Goal: Information Seeking & Learning: Learn about a topic

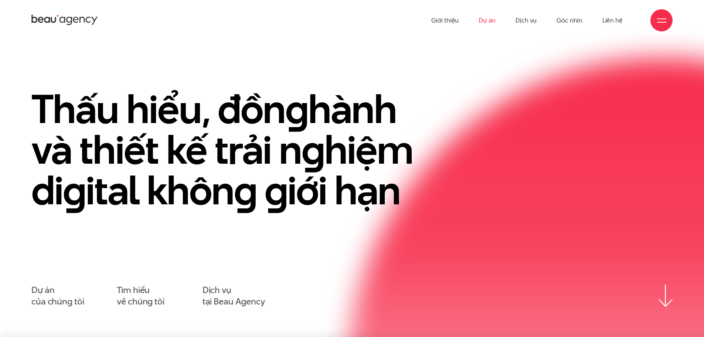
click at [482, 19] on link "Dự án" at bounding box center [487, 20] width 17 height 41
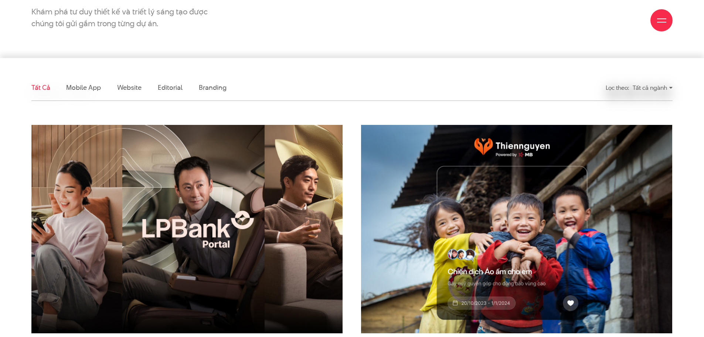
scroll to position [177, 0]
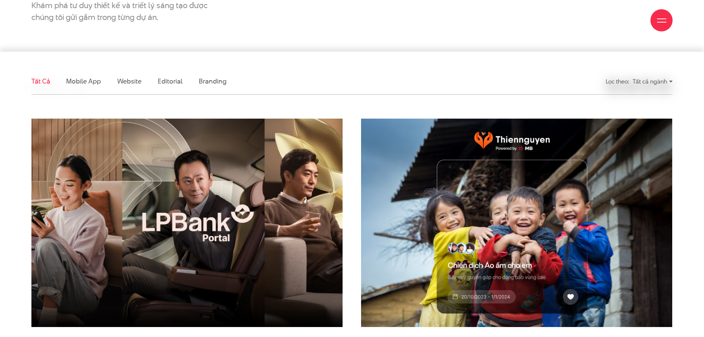
click at [184, 218] on img at bounding box center [187, 223] width 342 height 230
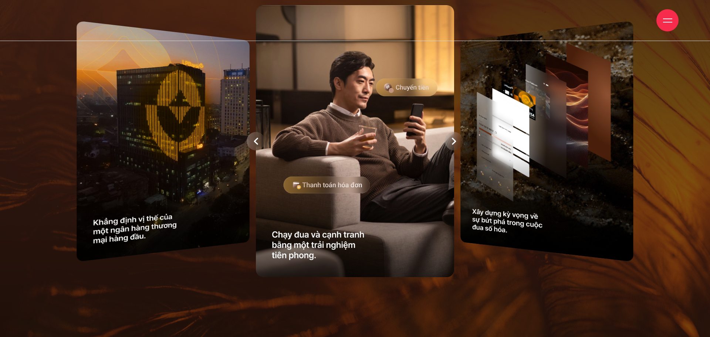
click at [258, 144] on icon at bounding box center [256, 141] width 4 height 7
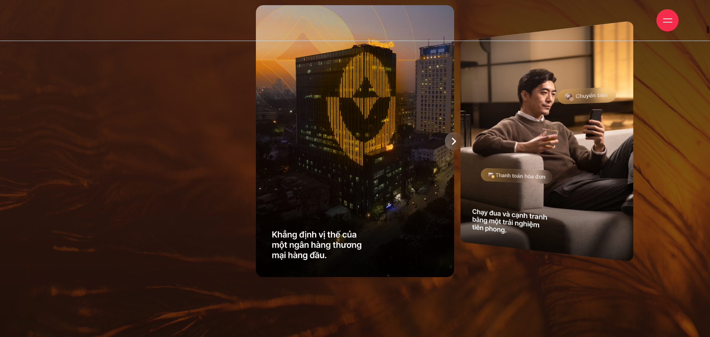
click at [451, 146] on div at bounding box center [454, 141] width 18 height 18
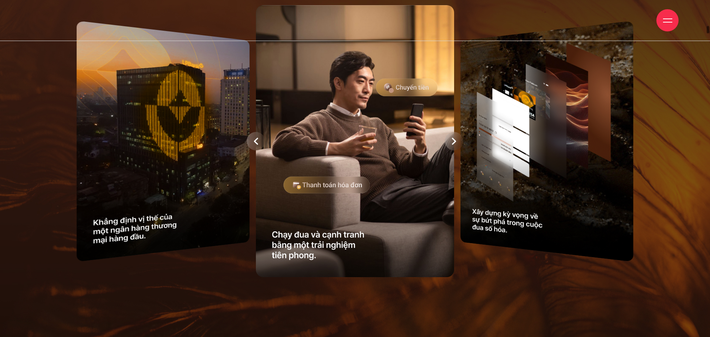
click at [451, 146] on div at bounding box center [454, 141] width 18 height 18
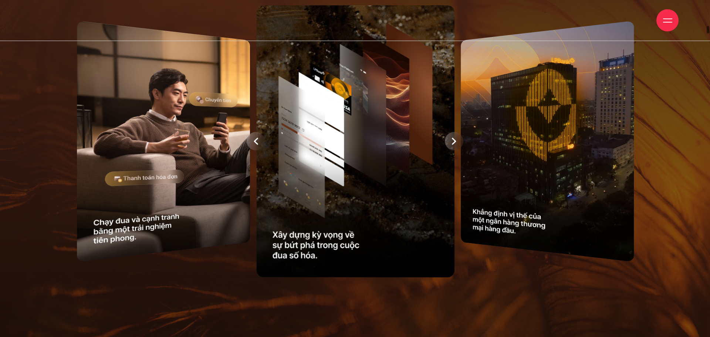
click at [451, 146] on div at bounding box center [355, 141] width 617 height 280
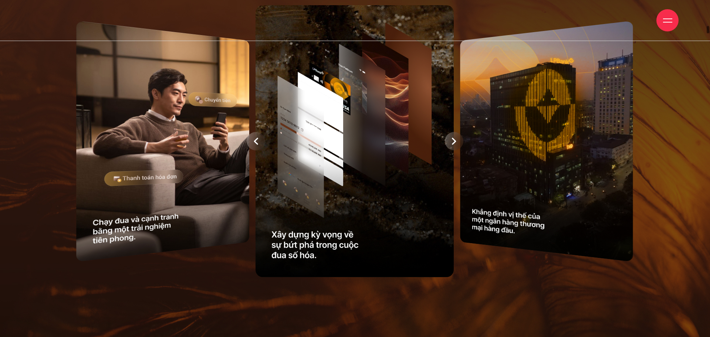
click at [453, 138] on icon at bounding box center [454, 141] width 4 height 7
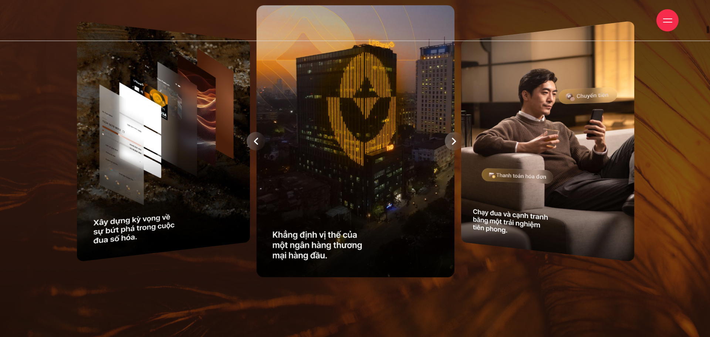
click at [453, 138] on div at bounding box center [355, 141] width 617 height 280
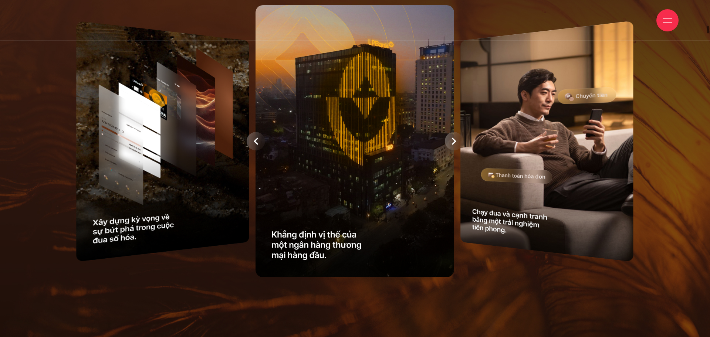
click at [453, 138] on icon at bounding box center [454, 141] width 4 height 7
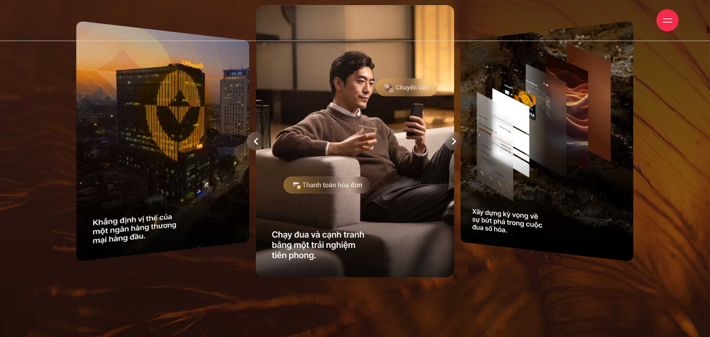
click at [453, 138] on div at bounding box center [355, 141] width 617 height 280
click at [453, 138] on icon at bounding box center [454, 141] width 4 height 7
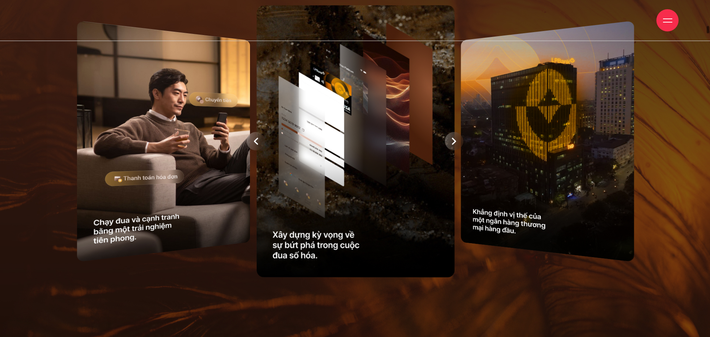
click at [453, 138] on div at bounding box center [355, 141] width 617 height 280
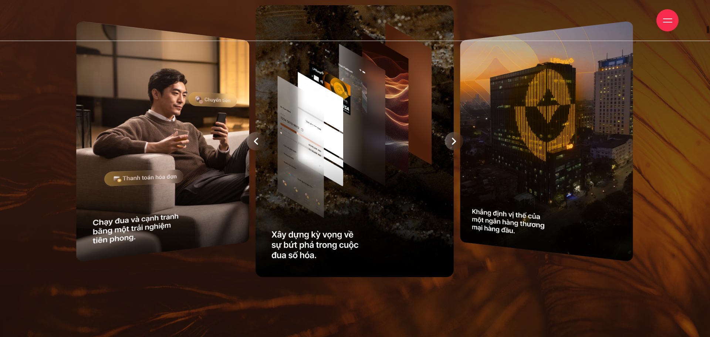
click at [453, 138] on icon at bounding box center [454, 141] width 4 height 7
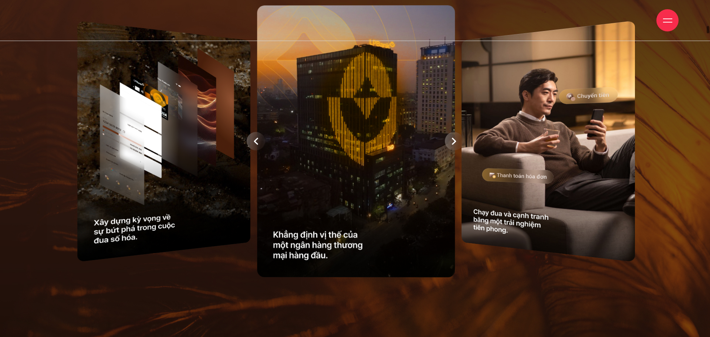
click at [453, 138] on div at bounding box center [355, 141] width 617 height 280
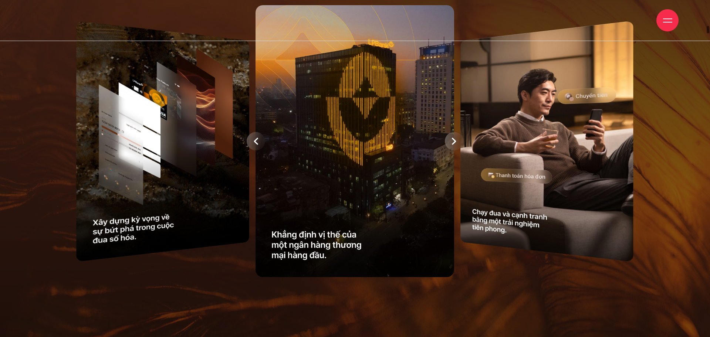
click at [453, 138] on icon at bounding box center [454, 141] width 4 height 7
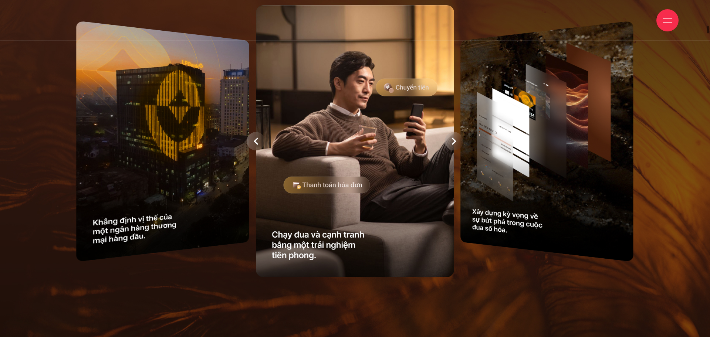
click at [453, 138] on div at bounding box center [355, 141] width 617 height 280
click at [453, 138] on icon at bounding box center [454, 141] width 4 height 7
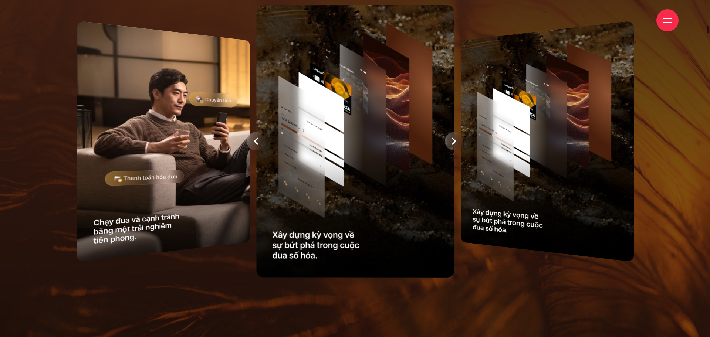
click at [453, 138] on div at bounding box center [355, 141] width 617 height 280
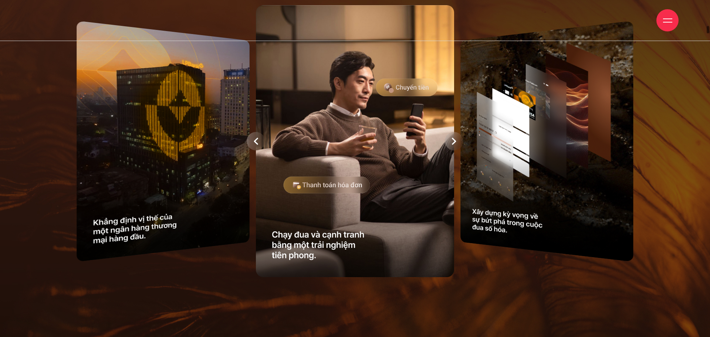
click at [453, 138] on icon at bounding box center [454, 141] width 4 height 7
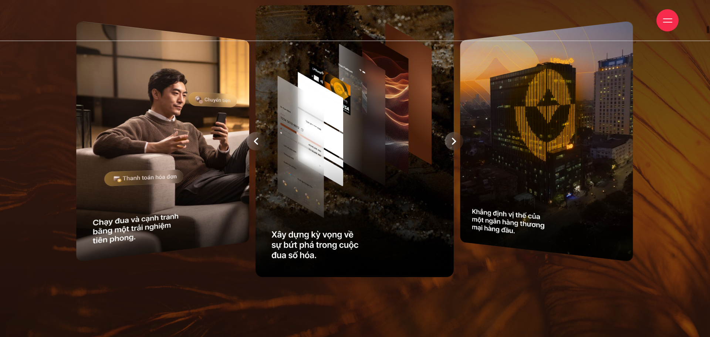
click at [453, 138] on icon at bounding box center [454, 141] width 4 height 7
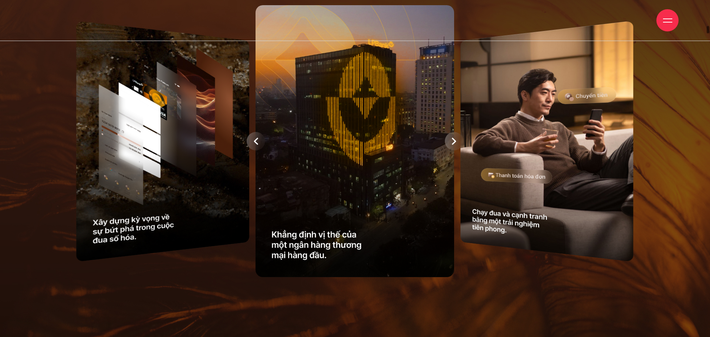
click at [453, 138] on icon at bounding box center [454, 141] width 4 height 7
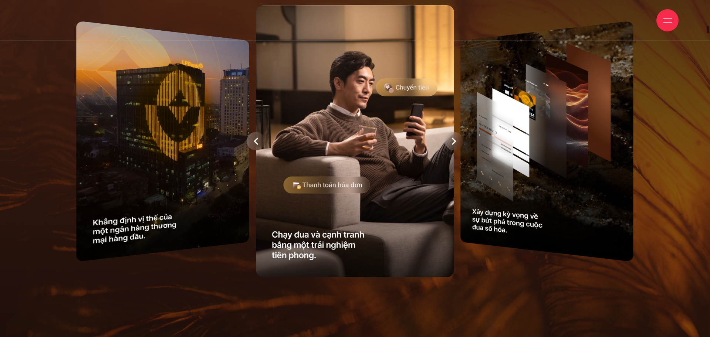
click at [257, 143] on icon at bounding box center [256, 141] width 4 height 7
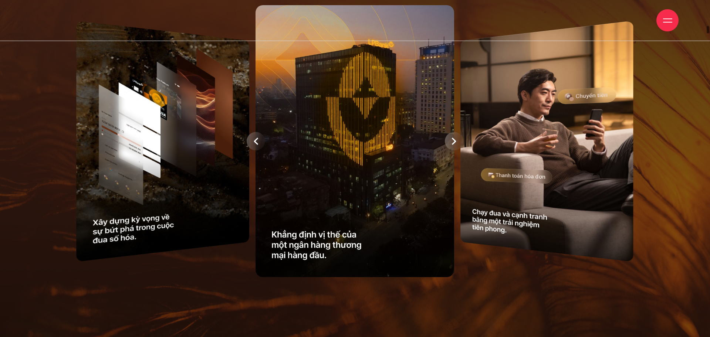
click at [257, 143] on icon at bounding box center [256, 141] width 4 height 7
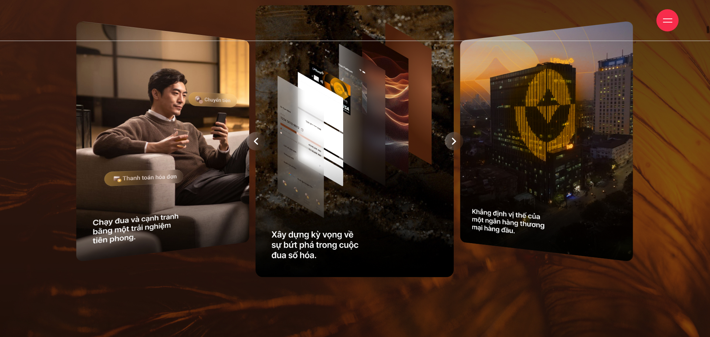
click at [257, 143] on icon at bounding box center [256, 141] width 4 height 7
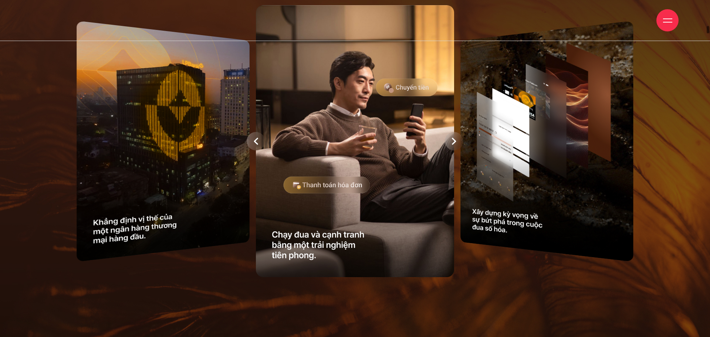
click at [257, 143] on icon at bounding box center [256, 141] width 4 height 7
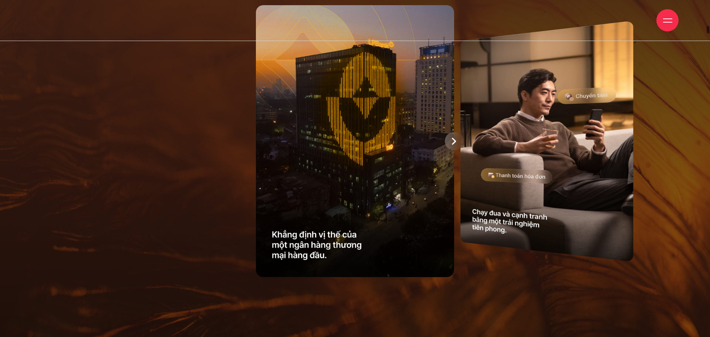
click at [257, 143] on img at bounding box center [355, 141] width 198 height 272
click at [457, 143] on div at bounding box center [454, 141] width 18 height 18
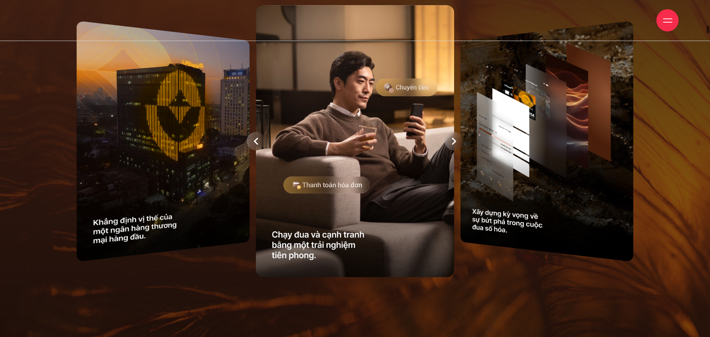
click at [457, 143] on div at bounding box center [454, 141] width 18 height 18
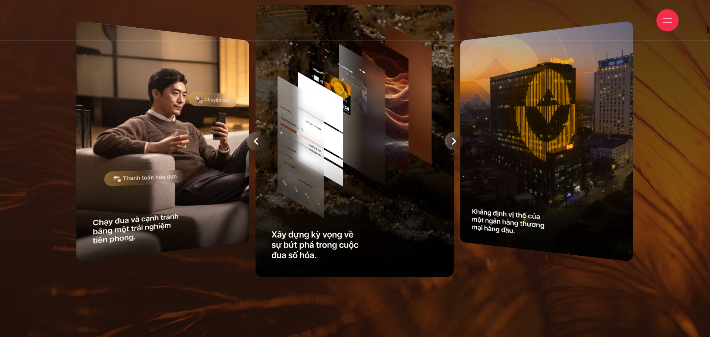
click at [457, 143] on div at bounding box center [454, 141] width 18 height 18
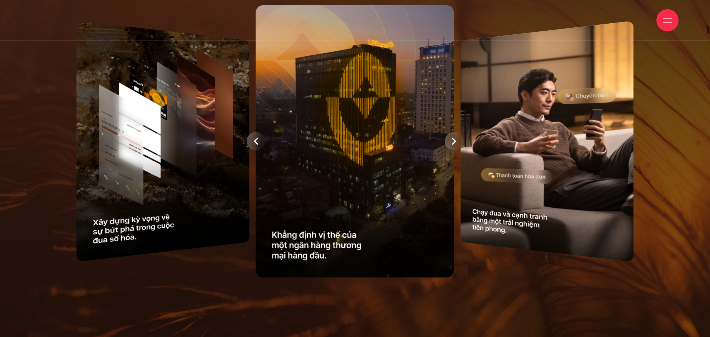
click at [457, 143] on div at bounding box center [355, 141] width 617 height 280
click at [454, 142] on icon at bounding box center [454, 141] width 4 height 7
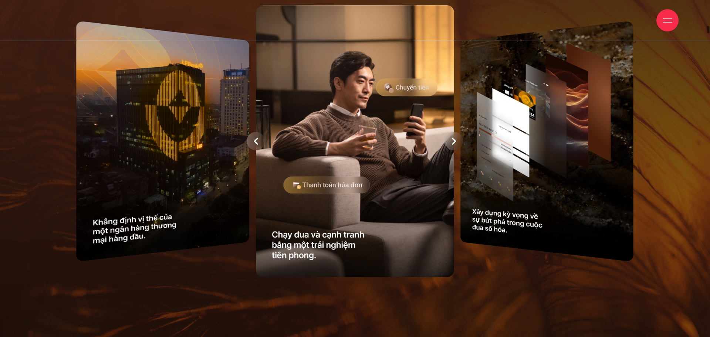
click at [454, 142] on icon at bounding box center [454, 141] width 4 height 7
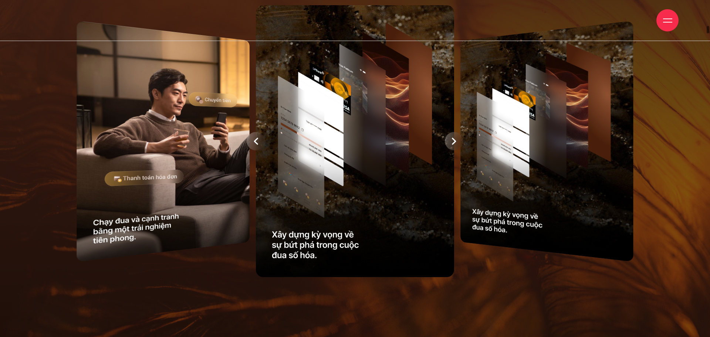
click at [454, 142] on icon at bounding box center [454, 141] width 4 height 7
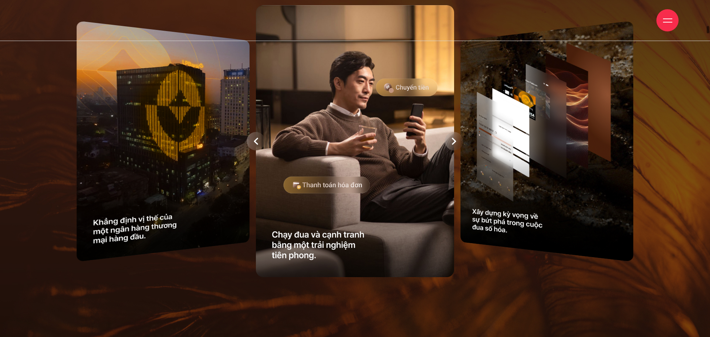
click at [454, 142] on icon at bounding box center [454, 141] width 4 height 7
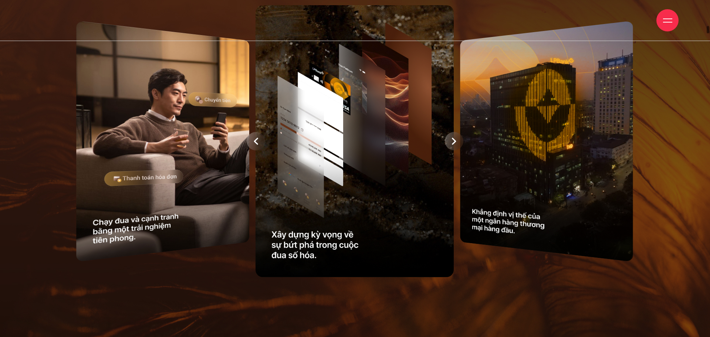
click at [454, 142] on icon at bounding box center [454, 141] width 4 height 7
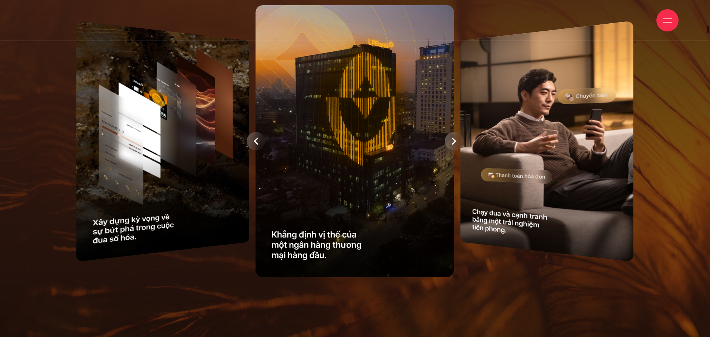
click at [454, 142] on icon at bounding box center [454, 141] width 4 height 7
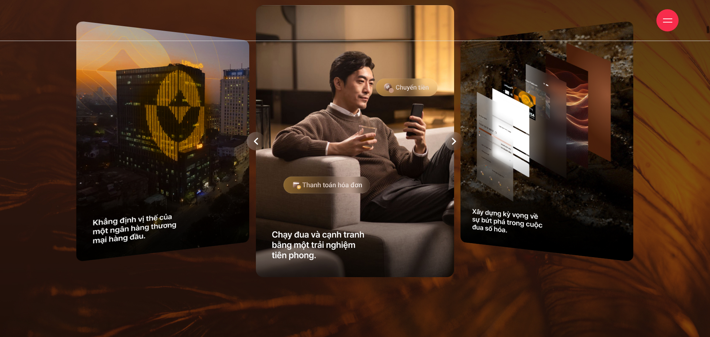
click at [454, 142] on icon at bounding box center [454, 141] width 4 height 7
click at [451, 139] on div at bounding box center [454, 141] width 18 height 18
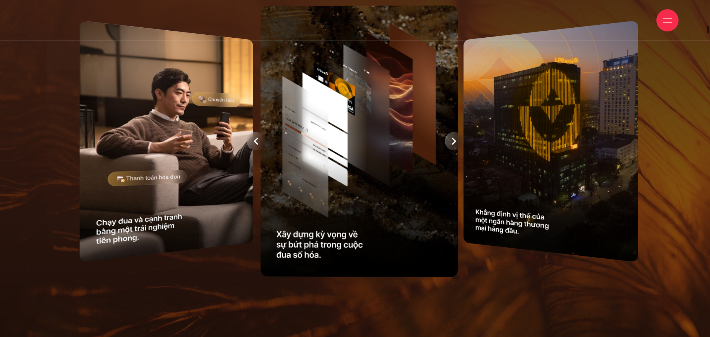
click at [451, 139] on div at bounding box center [355, 141] width 617 height 280
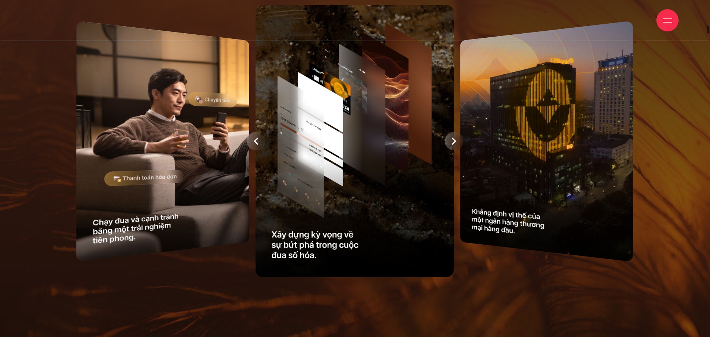
click at [451, 139] on div at bounding box center [454, 141] width 18 height 18
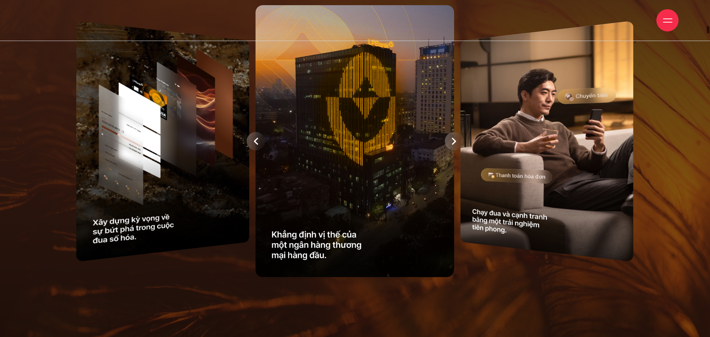
click at [452, 142] on icon at bounding box center [454, 141] width 4 height 7
